Goal: Use online tool/utility: Utilize a website feature to perform a specific function

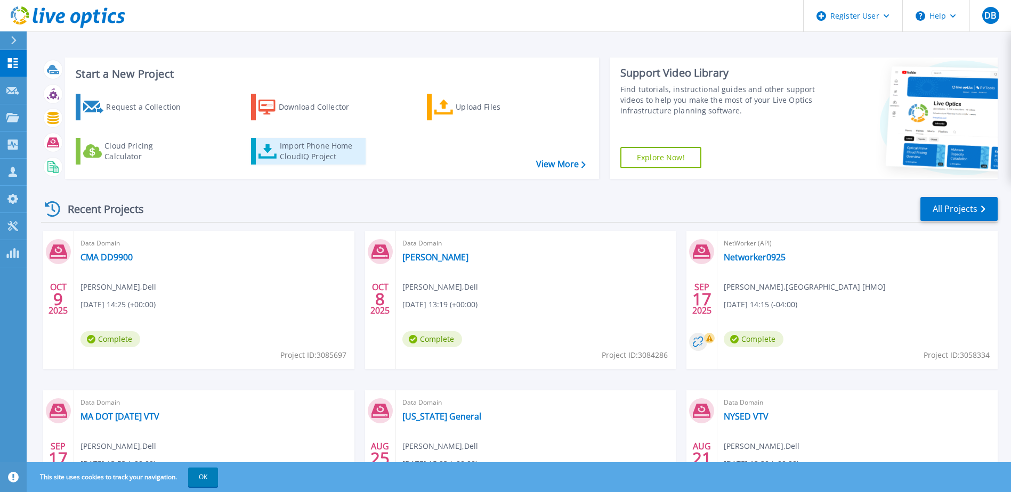
click at [302, 158] on div "Import Phone Home CloudIQ Project" at bounding box center [321, 151] width 83 height 21
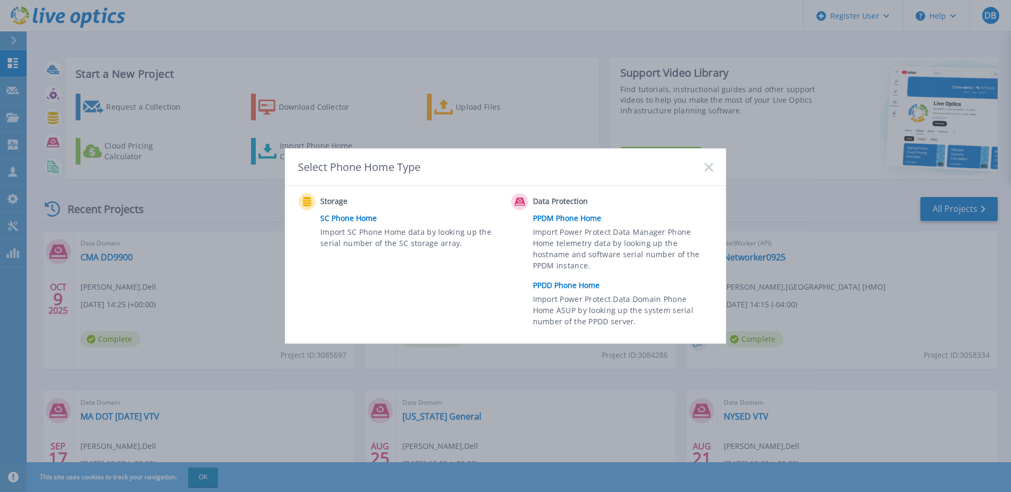
click at [577, 284] on link "PPDD Phone Home" at bounding box center [625, 286] width 185 height 16
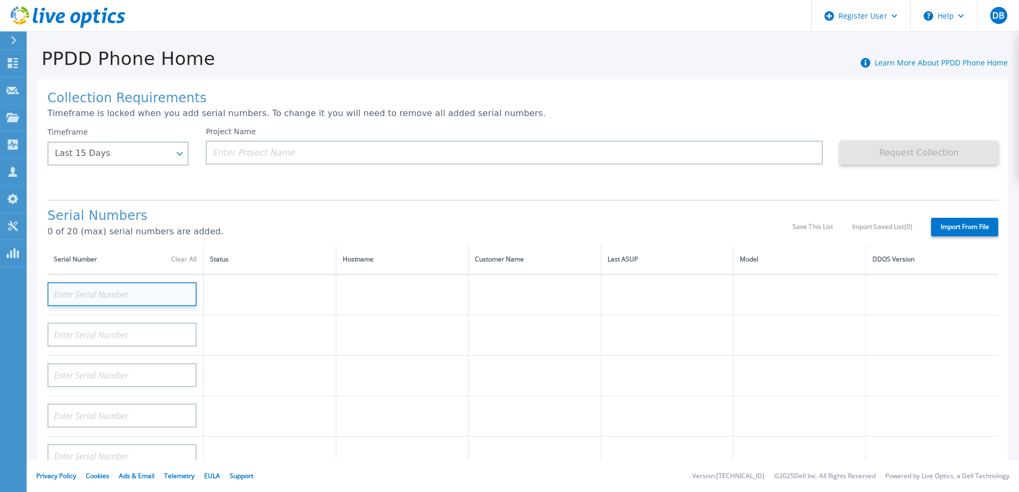
click at [97, 292] on input at bounding box center [121, 294] width 149 height 24
type input "apx"
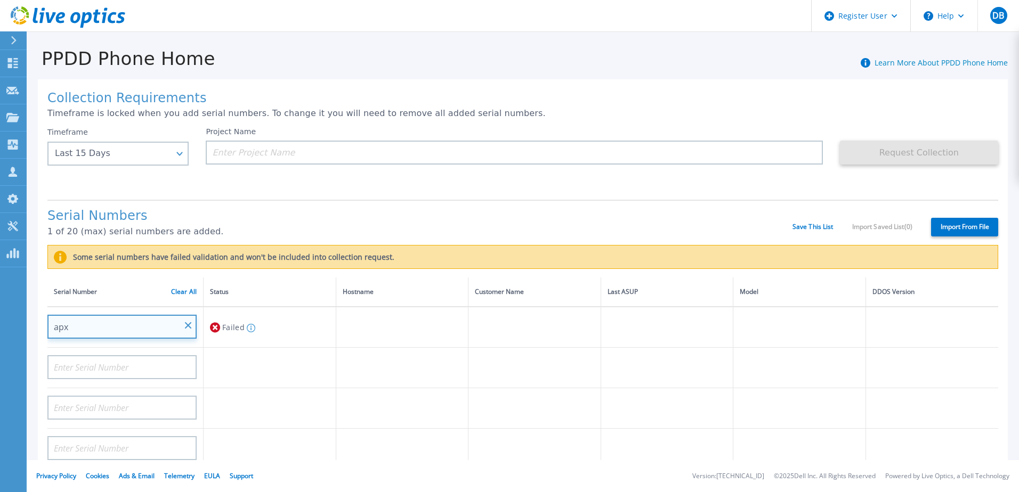
click at [122, 326] on input "apx" at bounding box center [121, 327] width 149 height 24
click at [82, 334] on input "apx" at bounding box center [121, 327] width 149 height 24
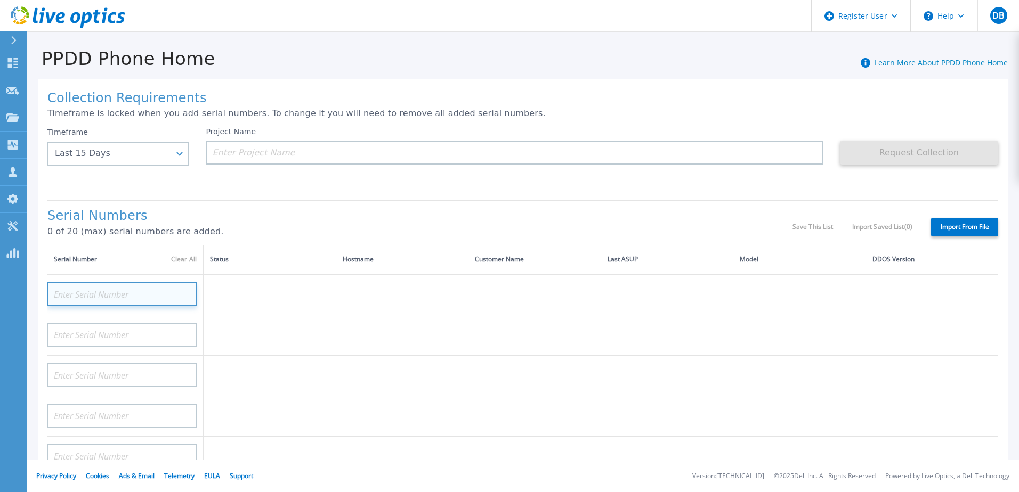
click at [122, 296] on input at bounding box center [121, 294] width 149 height 24
type input "apx00240402219"
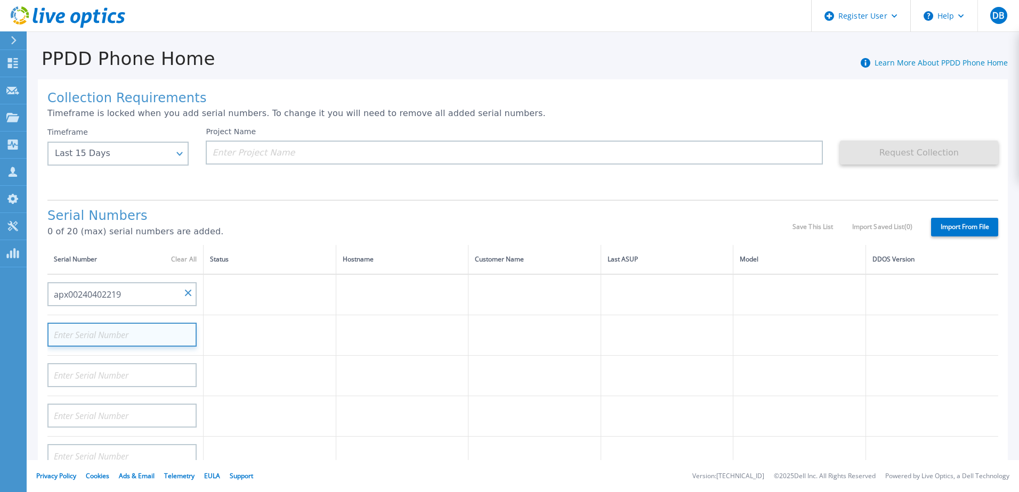
click at [96, 334] on input at bounding box center [121, 335] width 149 height 24
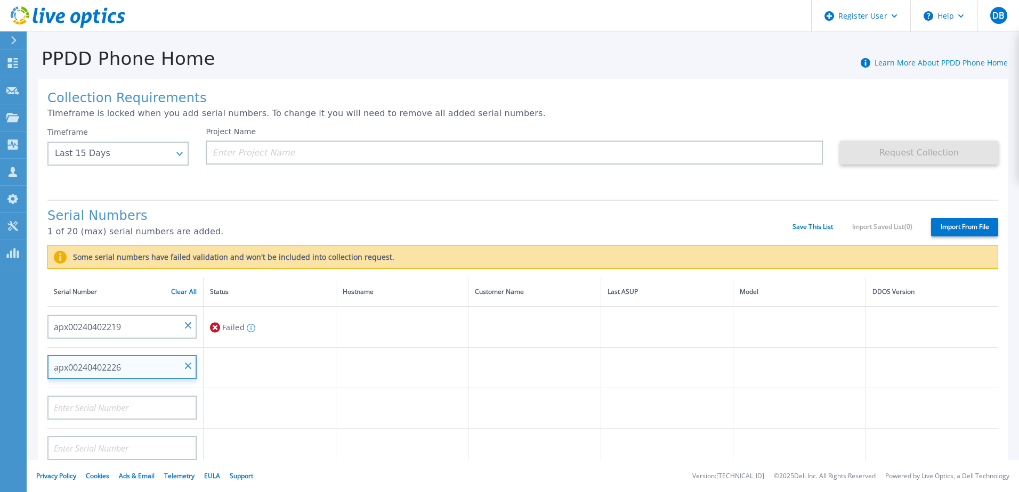
type input "apx00240402226"
click at [239, 365] on td at bounding box center [270, 368] width 133 height 41
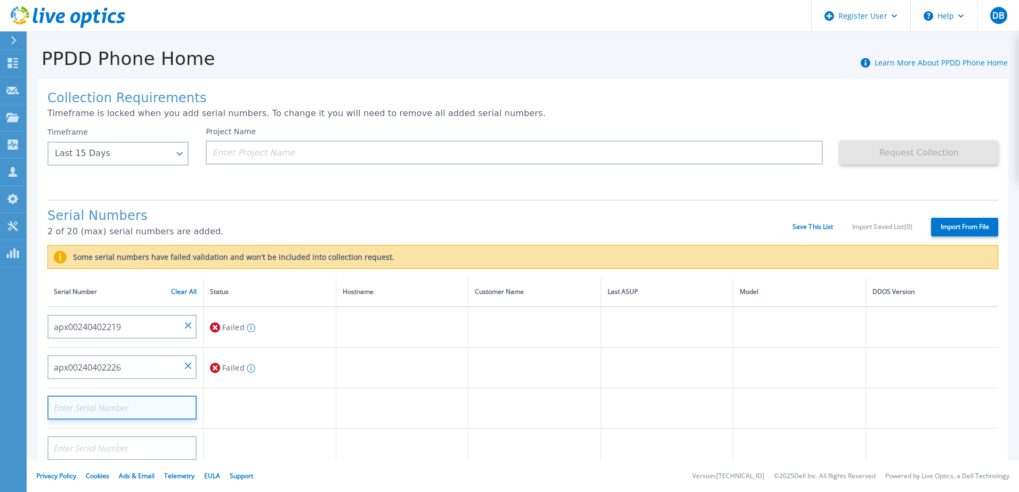
click at [99, 415] on input at bounding box center [121, 408] width 149 height 24
type input "apx0024042219"
click at [284, 408] on td "Failed Serial number must be 14 characters long" at bounding box center [270, 409] width 133 height 41
